Goal: Task Accomplishment & Management: Manage account settings

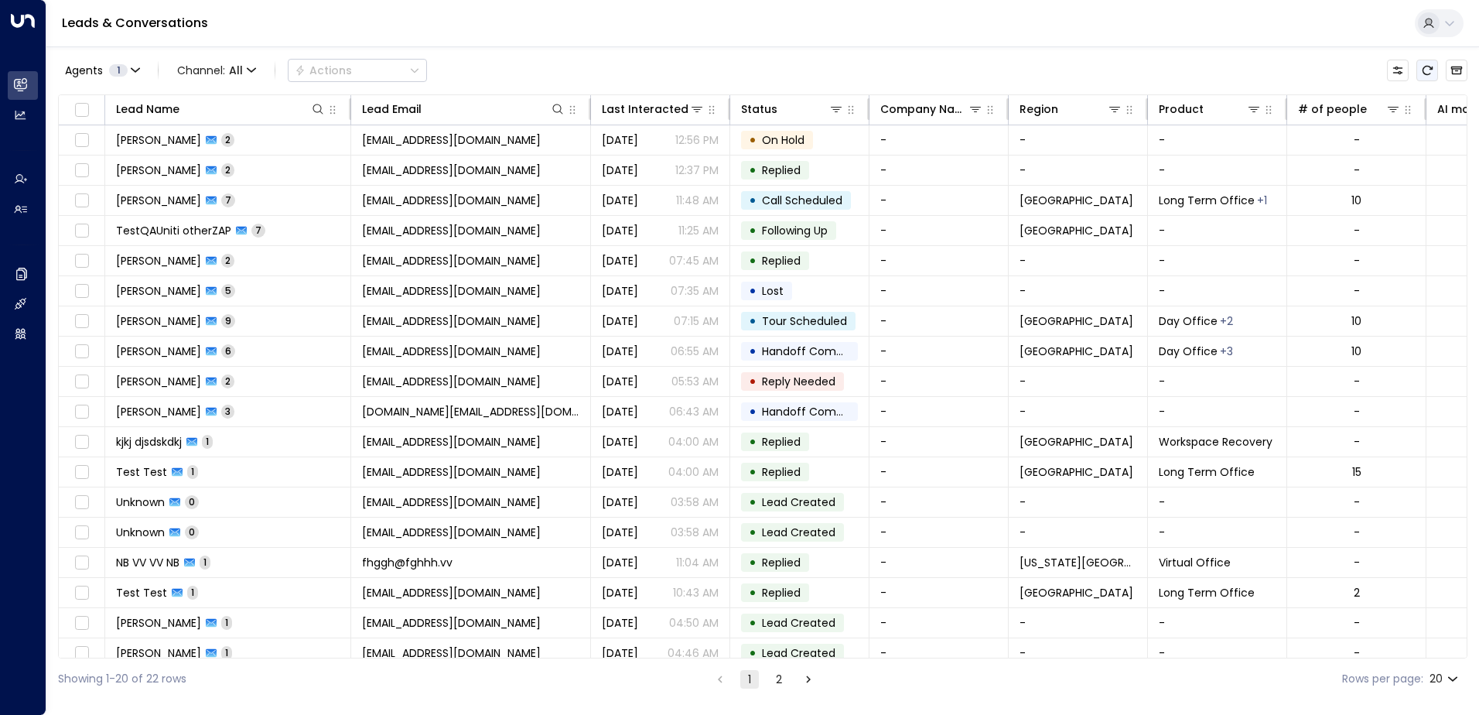
click at [1426, 71] on icon "Refresh" at bounding box center [1427, 70] width 12 height 12
click at [1453, 22] on icon at bounding box center [1449, 23] width 9 height 5
click at [1128, 65] on div at bounding box center [739, 357] width 1479 height 715
